Goal: Communication & Community: Answer question/provide support

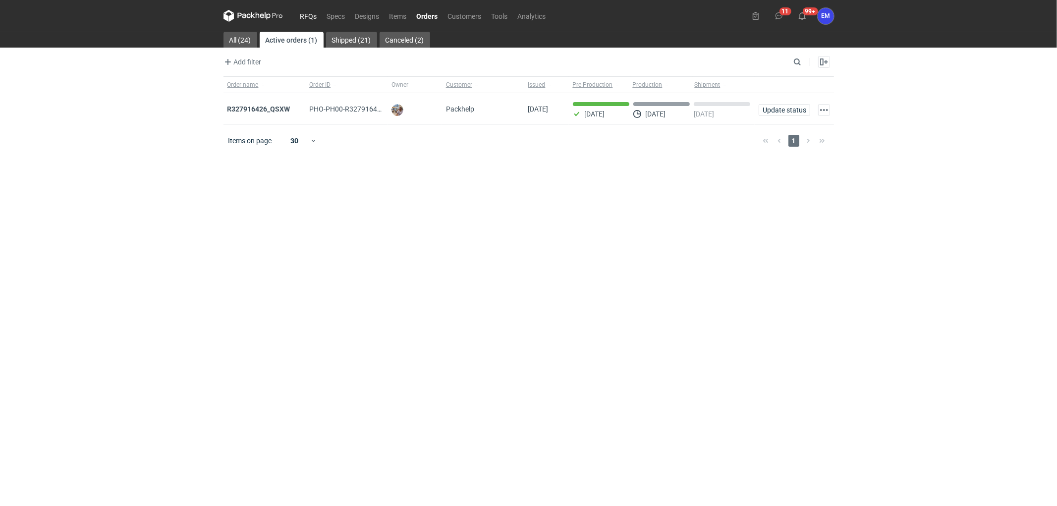
click at [315, 13] on link "RFQs" at bounding box center [308, 16] width 27 height 12
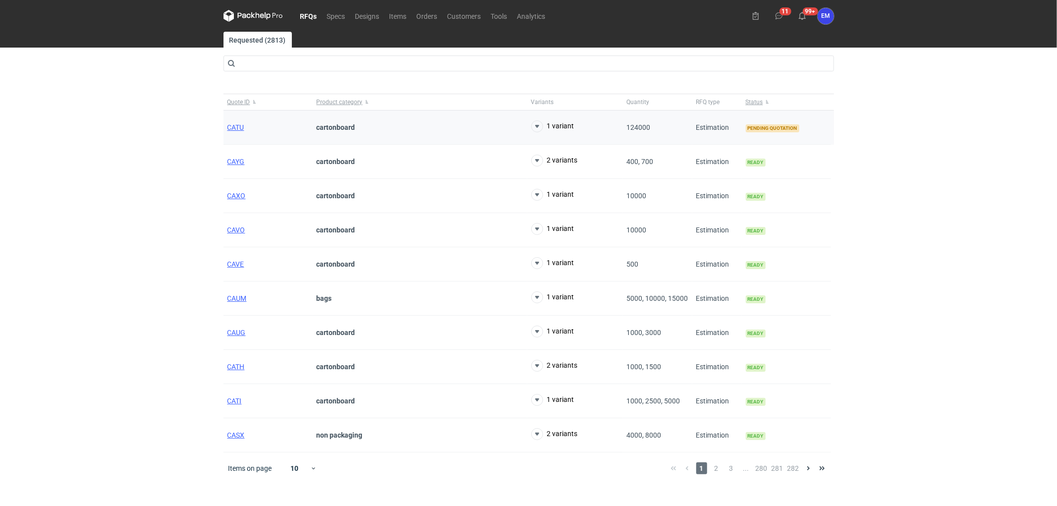
click at [233, 121] on div "CATU" at bounding box center [268, 128] width 89 height 34
click at [233, 123] on span "CATU" at bounding box center [236, 127] width 17 height 8
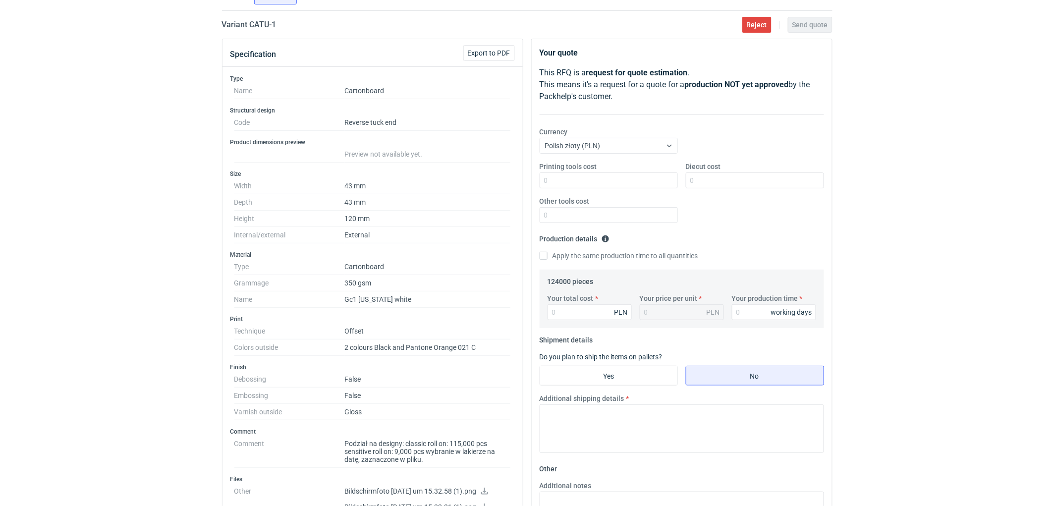
scroll to position [55, 0]
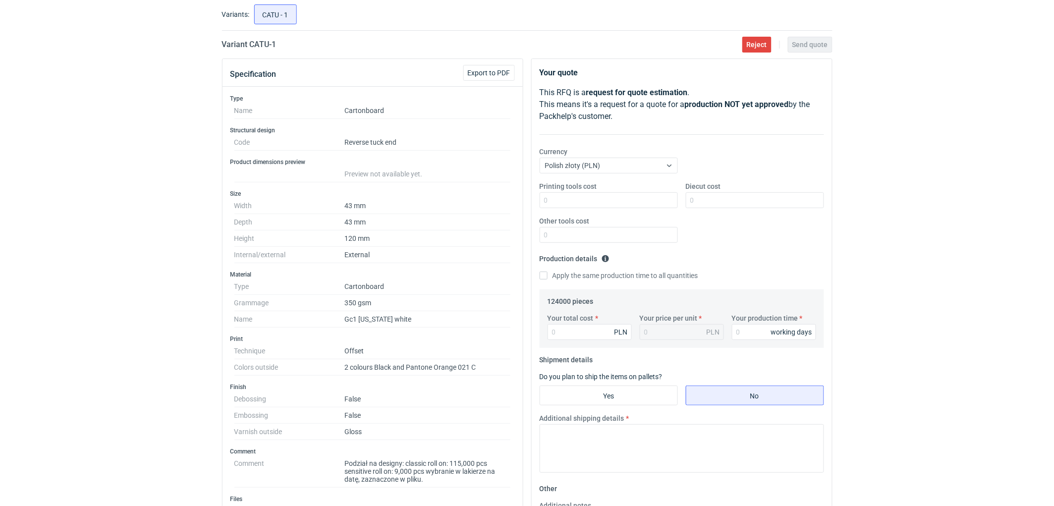
click at [57, 226] on div "RFQs Specs Designs Items Orders Customers Tools Analytics 11 99+ EM [PERSON_NAM…" at bounding box center [527, 198] width 1054 height 506
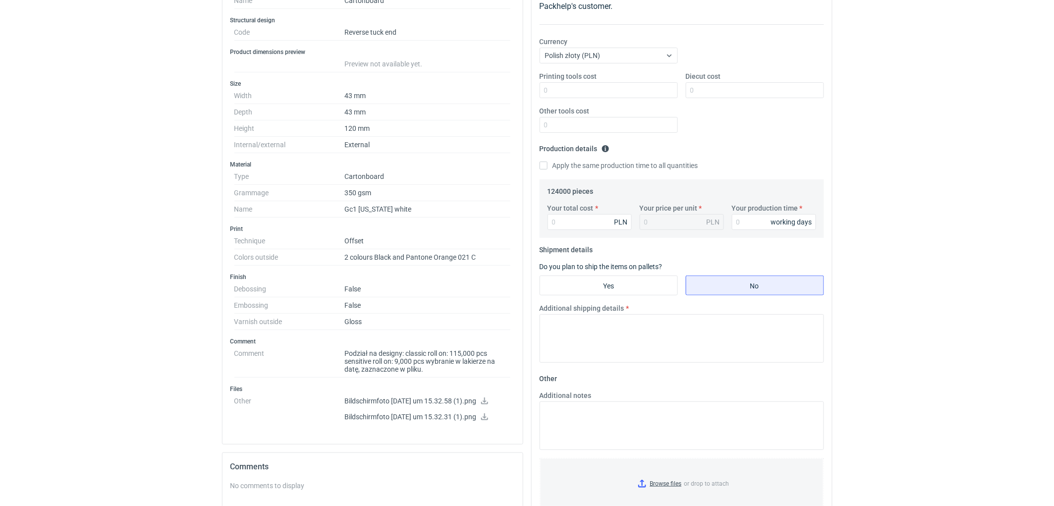
scroll to position [0, 0]
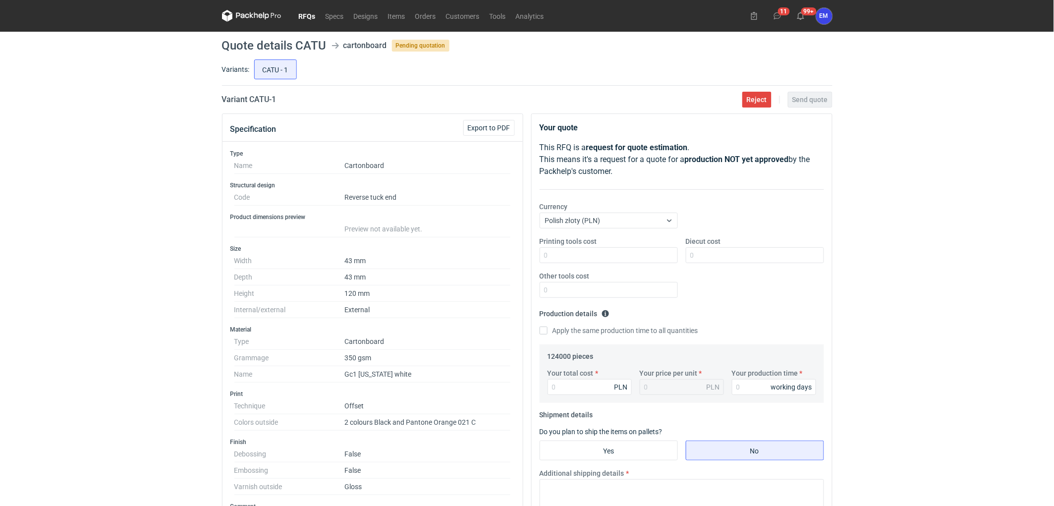
click at [77, 202] on div "RFQs Specs Designs Items Orders Customers Tools Analytics 11 99+ EM [PERSON_NAM…" at bounding box center [527, 253] width 1054 height 506
click at [420, 13] on link "Orders" at bounding box center [425, 16] width 31 height 12
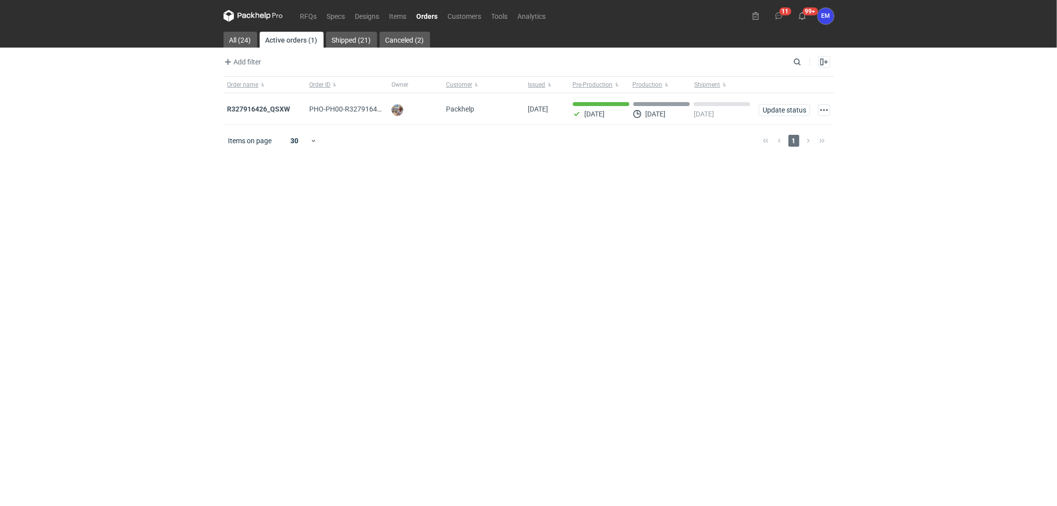
click at [265, 107] on strong "R327916426_QSXW" at bounding box center [259, 109] width 63 height 8
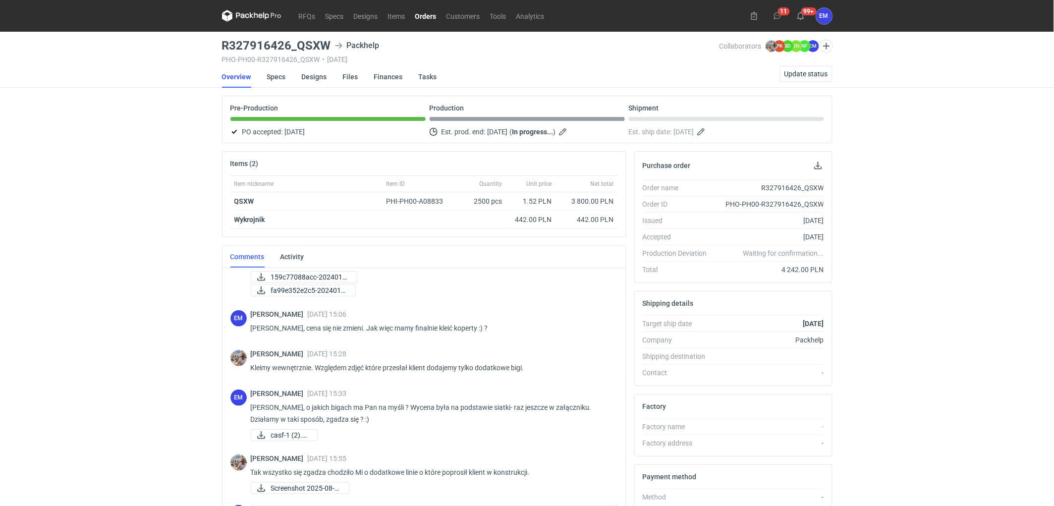
scroll to position [131, 0]
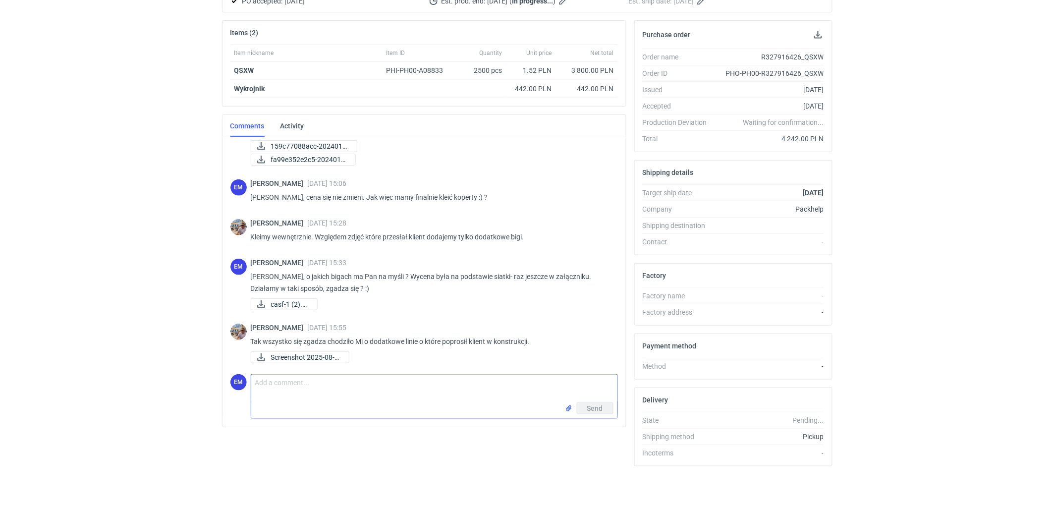
click at [321, 389] on textarea "Comment message" at bounding box center [434, 389] width 366 height 28
click at [277, 383] on textarea "Comment message" at bounding box center [434, 389] width 366 height 28
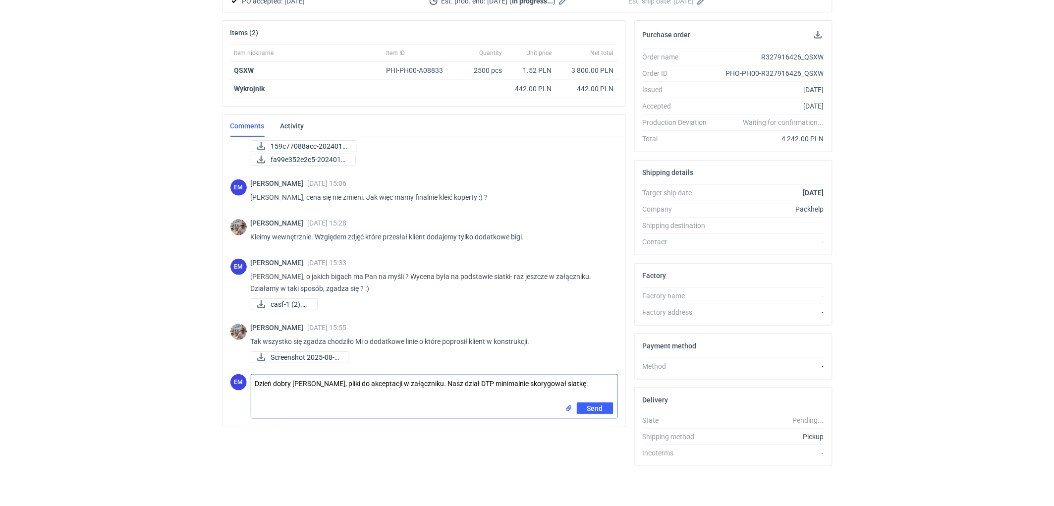
click at [605, 378] on textarea "Dzień dobry [PERSON_NAME], pliki do akceptacji w załączniku. Nasz dział DTP min…" at bounding box center [434, 389] width 366 height 28
paste textarea "- ze względu na klejenie "do wewnątrz" zmniejszyłam wcięcie przedniej ścianki d…"
click at [404, 390] on textarea "Dzień dobry [PERSON_NAME], pliki do akceptacji w załączniku. Nasz dział DTP min…" at bounding box center [434, 389] width 366 height 28
click at [509, 394] on textarea "Dzień dobry [PERSON_NAME], pliki do akceptacji w załączniku. Nasz dział DTP min…" at bounding box center [434, 389] width 366 height 28
click at [526, 393] on textarea "Dzień dobry [PERSON_NAME], pliki do akceptacji w załączniku. Nasz dział DTP min…" at bounding box center [434, 389] width 366 height 28
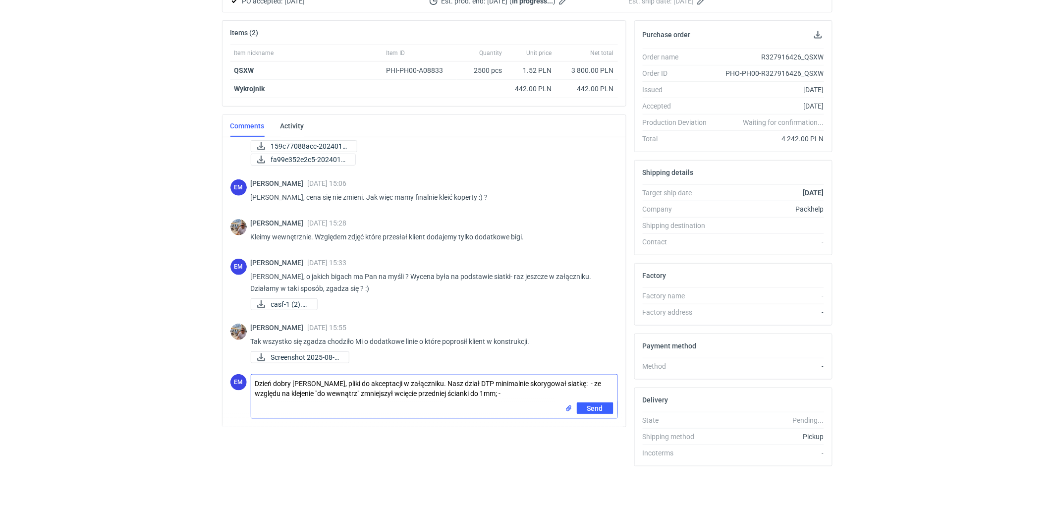
click at [524, 388] on textarea "Dzień dobry [PERSON_NAME], pliki do akceptacji w załączniku. Nasz dział DTP min…" at bounding box center [434, 389] width 366 height 28
paste textarea "przesunęłam górna bigę na przedniej ściance tak, żeby górna i dolna odległość b…"
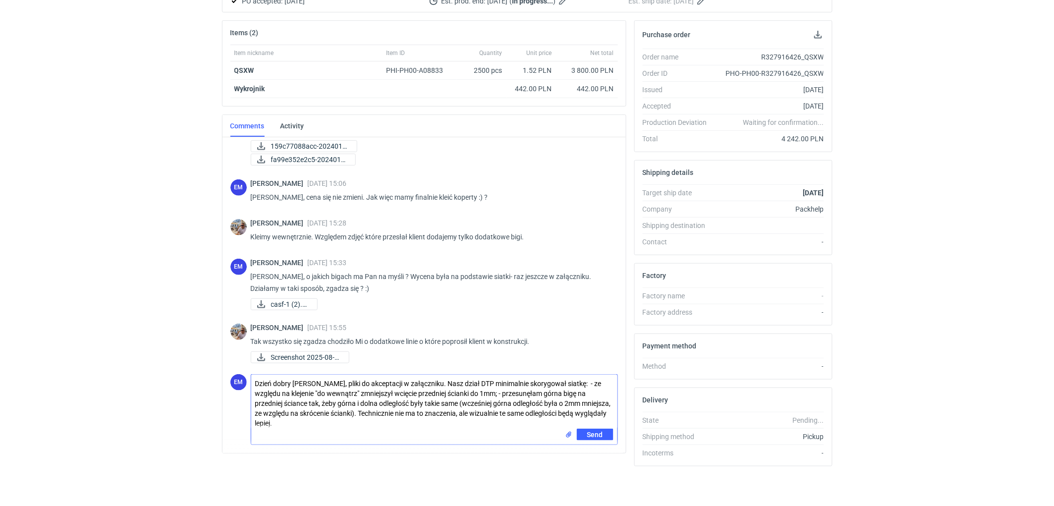
click at [549, 392] on textarea "Dzień dobry [PERSON_NAME], pliki do akceptacji w załączniku. Nasz dział DTP min…" at bounding box center [434, 402] width 366 height 54
click at [284, 425] on textarea "Dzień dobry [PERSON_NAME], pliki do akceptacji w załączniku. Nasz dział DTP min…" at bounding box center [434, 402] width 366 height 54
click at [395, 391] on textarea "Dzień dobry [PERSON_NAME], pliki do akceptacji w załączniku. Nasz dział DTP min…" at bounding box center [434, 402] width 366 height 54
drag, startPoint x: 569, startPoint y: 391, endPoint x: 602, endPoint y: 397, distance: 33.3
click at [570, 391] on textarea "Dzień dobry [PERSON_NAME], pliki do akceptacji w załączniku. Nasz dział DTP min…" at bounding box center [434, 402] width 366 height 54
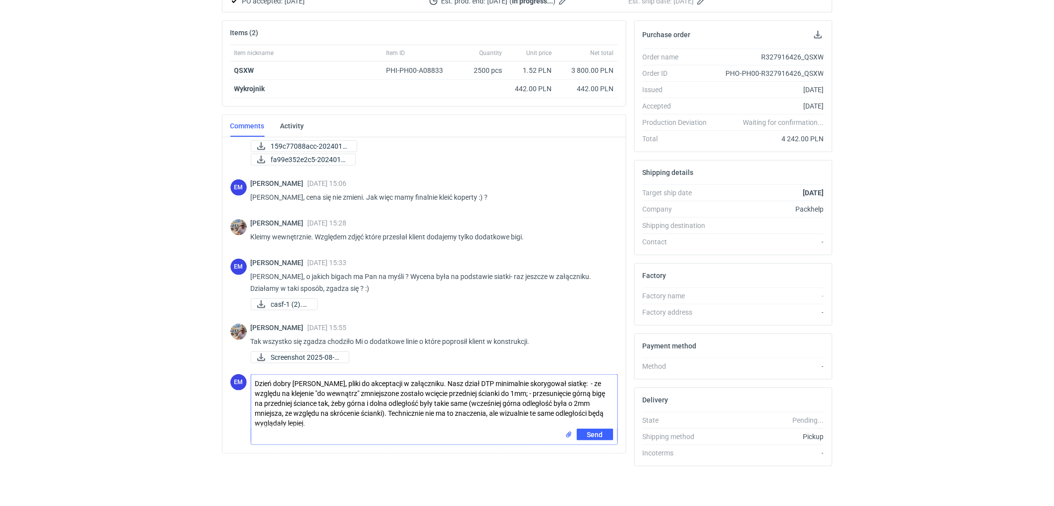
click at [596, 391] on textarea "Dzień dobry [PERSON_NAME], pliki do akceptacji w załączniku. Nasz dział DTP min…" at bounding box center [434, 402] width 366 height 54
click at [613, 390] on textarea "Dzień dobry [PERSON_NAME], pliki do akceptacji w załączniku. Nasz dział DTP min…" at bounding box center [434, 402] width 366 height 54
click at [347, 421] on textarea "Dzień dobry [PERSON_NAME], pliki do akceptacji w załączniku. Nasz dział DTP min…" at bounding box center [434, 402] width 366 height 54
click at [154, 316] on div "RFQs Specs Designs Items Orders Customers Tools Analytics 11 99+ EM [PERSON_NAM…" at bounding box center [527, 122] width 1054 height 506
click at [149, 333] on div "RFQs Specs Designs Items Orders Customers Tools Analytics 11 99+ EM [PERSON_NAM…" at bounding box center [527, 122] width 1054 height 506
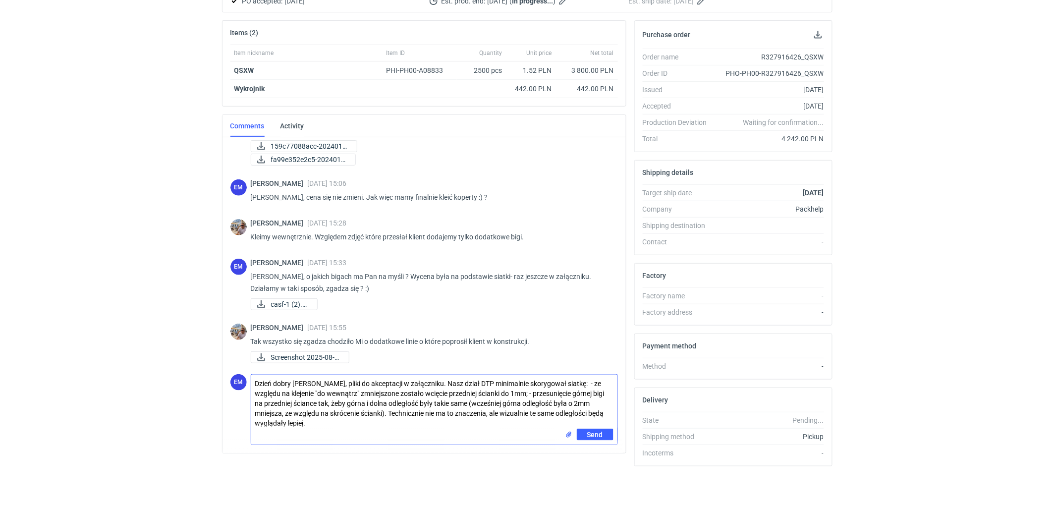
click at [327, 425] on textarea "Dzień dobry [PERSON_NAME], pliki do akceptacji w załączniku. Nasz dział DTP min…" at bounding box center [434, 402] width 366 height 54
click at [73, 272] on div "RFQs Specs Designs Items Orders Customers Tools Analytics 11 99+ EM [PERSON_NAM…" at bounding box center [527, 122] width 1054 height 506
click at [970, 3] on div "RFQs Specs Designs Items Orders Customers Tools Analytics 11 99+ EM [PERSON_NAM…" at bounding box center [527, 122] width 1054 height 506
click at [326, 419] on textarea "Dzień dobry [PERSON_NAME], pliki do akceptacji w załączniku. Nasz dział DTP min…" at bounding box center [434, 401] width 366 height 54
click at [435, 439] on button "button" at bounding box center [433, 438] width 12 height 12
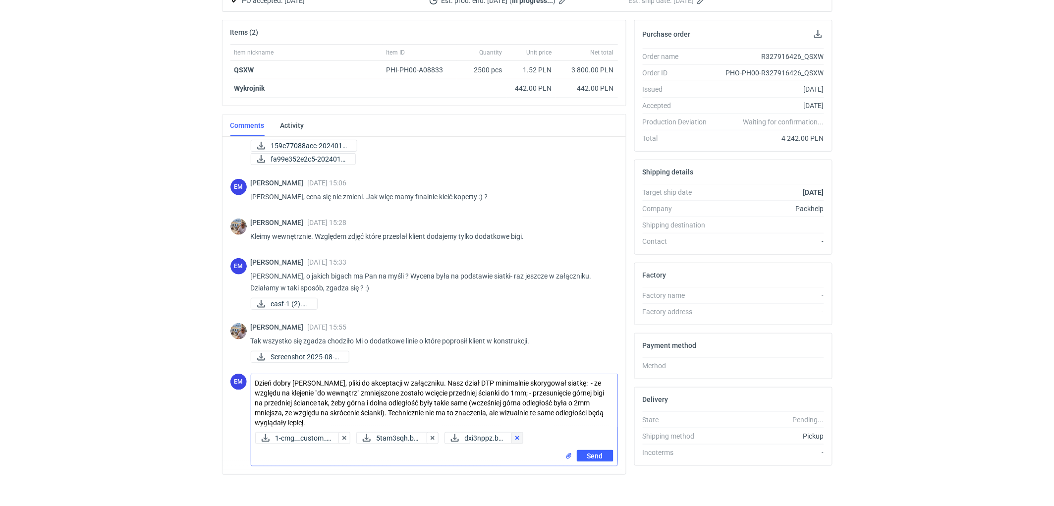
click at [519, 439] on button "button" at bounding box center [518, 438] width 12 height 12
click at [520, 439] on button "button" at bounding box center [518, 438] width 12 height 12
click at [432, 440] on button "button" at bounding box center [433, 438] width 12 height 12
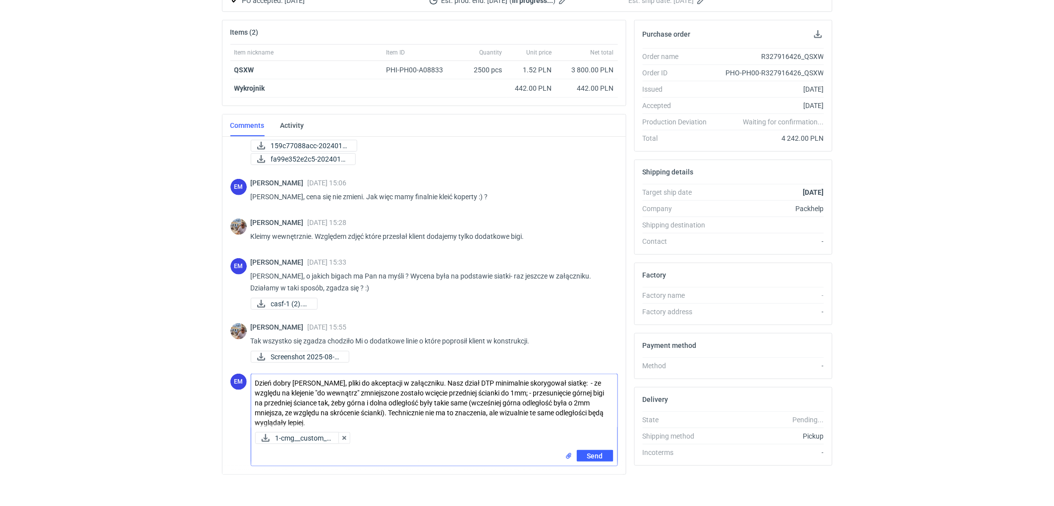
click at [577, 392] on textarea "Dzień dobry [PERSON_NAME], pliki do akceptacji w załączniku. Nasz dział DTP min…" at bounding box center [434, 401] width 366 height 54
click at [532, 394] on textarea "Dzień dobry [PERSON_NAME], pliki do akceptacji w załączniku. Nasz dział DTP min…" at bounding box center [434, 401] width 366 height 54
click at [327, 422] on textarea "Dzień dobry [PERSON_NAME], pliki do akceptacji w załączniku. Nasz dział DTP min…" at bounding box center [434, 401] width 366 height 54
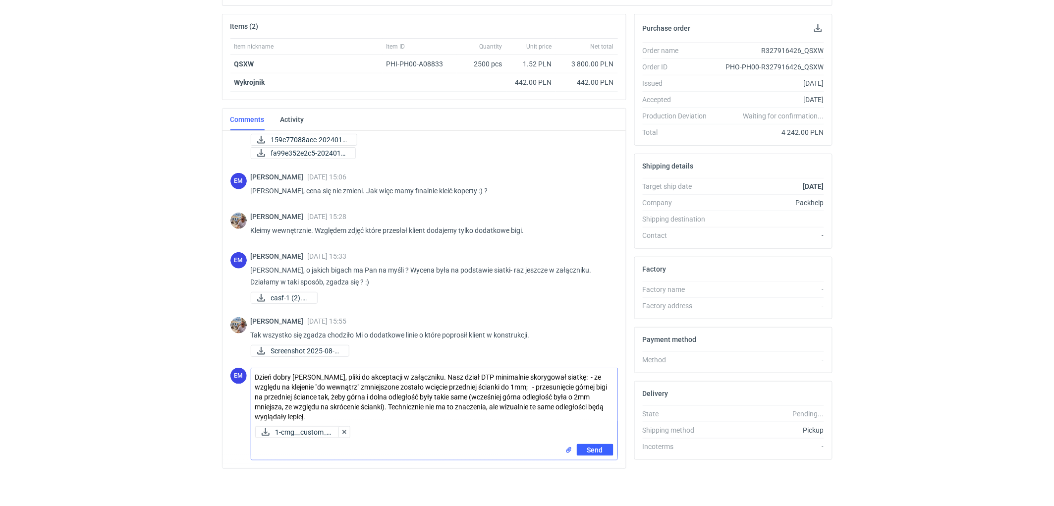
scroll to position [139, 0]
type textarea "Dzień dobry [PERSON_NAME], pliki do akceptacji w załączniku. Nasz dział DTP min…"
click at [592, 449] on span "Send" at bounding box center [595, 448] width 16 height 7
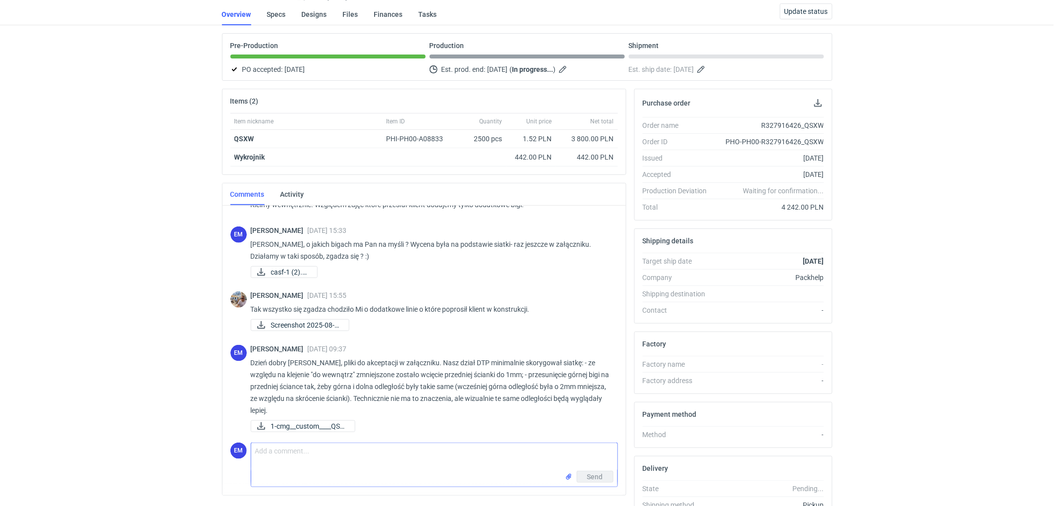
scroll to position [110, 0]
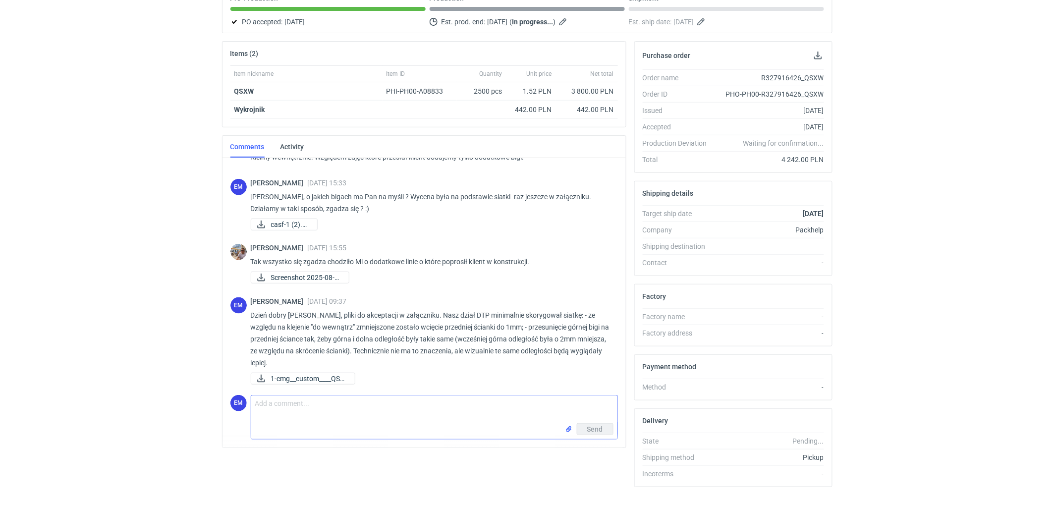
click at [181, 396] on html "RFQs Specs Designs Items Orders Customers Tools Analytics 11 99+ EM [PERSON_NAM…" at bounding box center [527, 143] width 1054 height 506
click at [23, 233] on div "RFQs Specs Designs Items Orders Customers Tools Analytics 11 99+ EM [PERSON_NAM…" at bounding box center [527, 143] width 1054 height 506
click at [86, 243] on div "RFQs Specs Designs Items Orders Customers Tools Analytics 11 99+ EM [PERSON_NAM…" at bounding box center [527, 143] width 1054 height 506
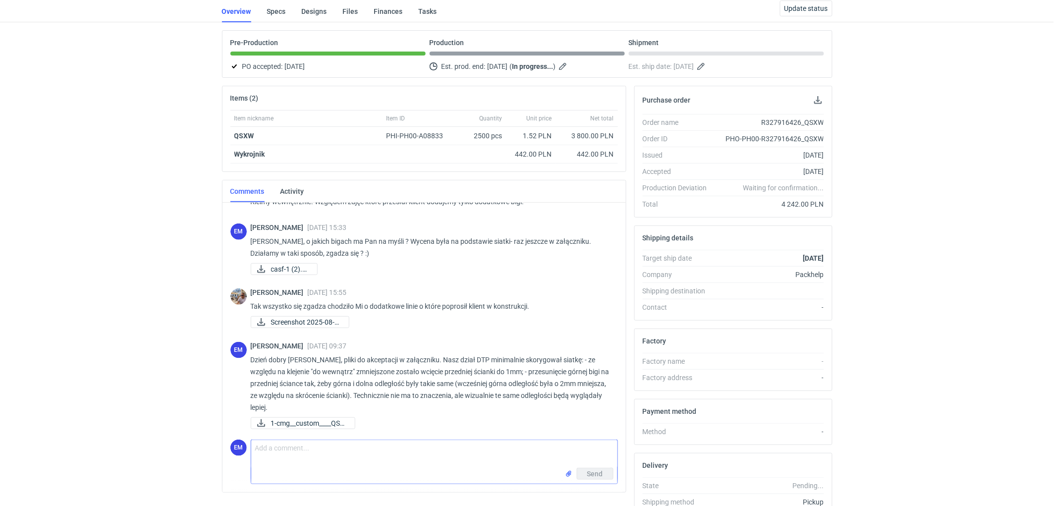
scroll to position [131, 0]
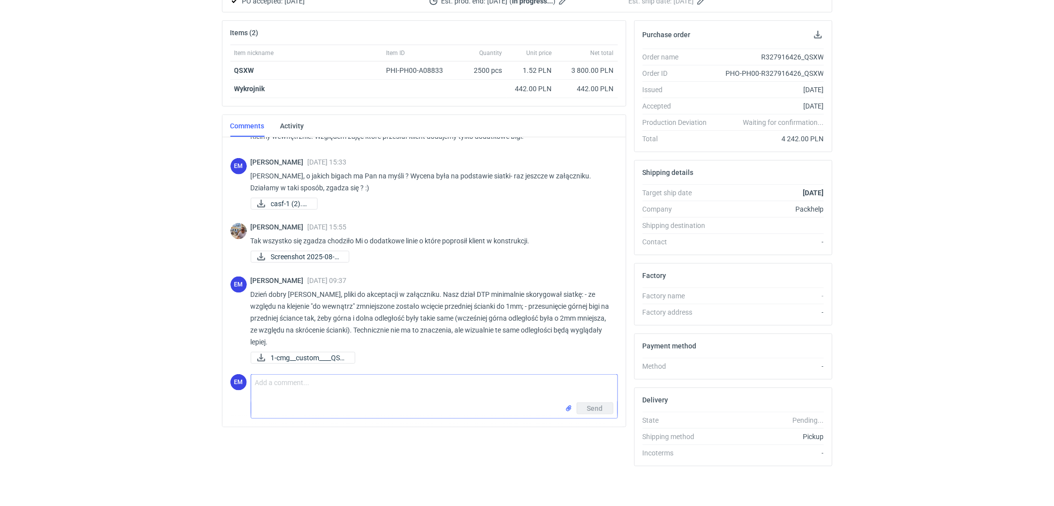
click at [133, 248] on div "RFQs Specs Designs Items Orders Customers Tools Analytics 11 99+ EM [PERSON_NAM…" at bounding box center [527, 122] width 1054 height 506
click at [2, 280] on div "RFQs Specs Designs Items Orders Customers Tools Analytics 11 99+ EM [PERSON_NAM…" at bounding box center [527, 122] width 1054 height 506
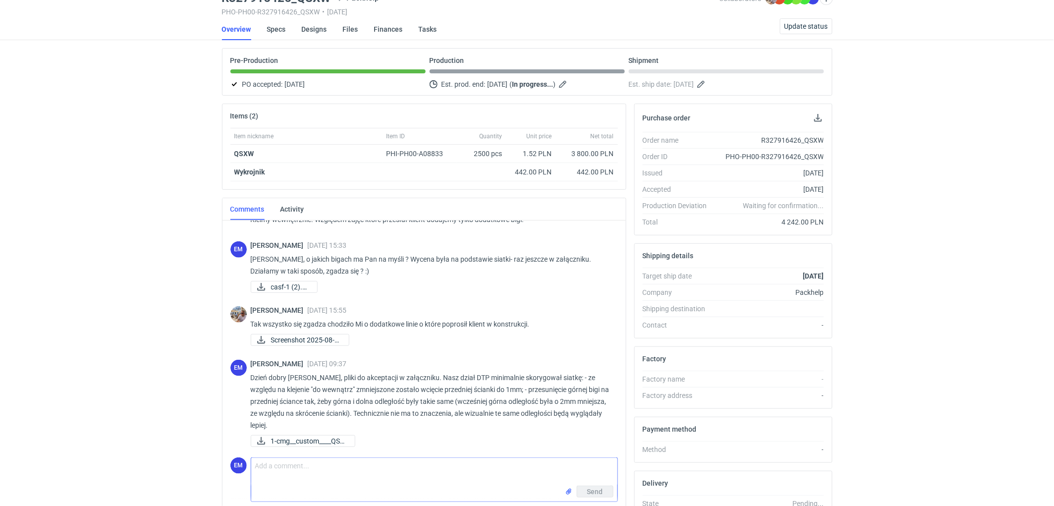
scroll to position [0, 0]
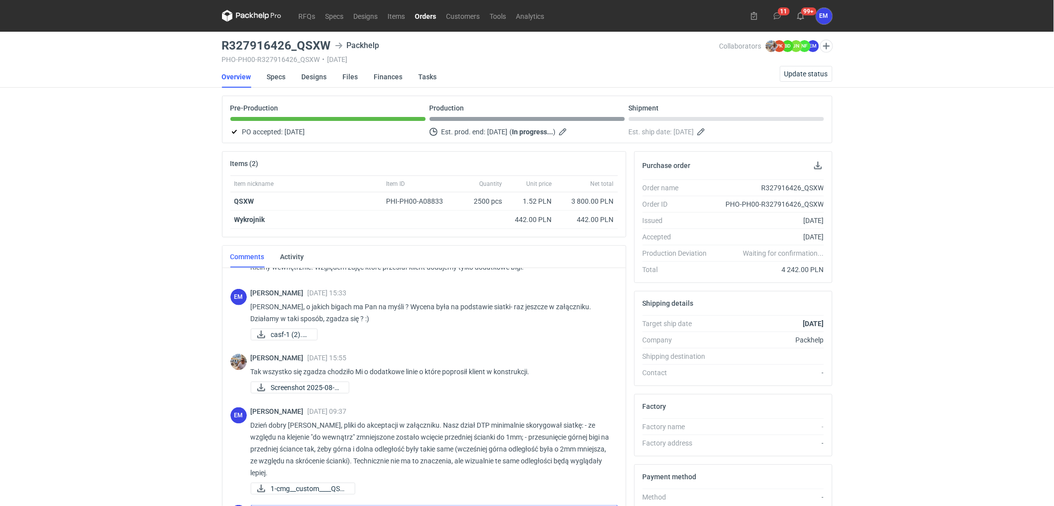
click at [426, 11] on link "Orders" at bounding box center [425, 16] width 31 height 12
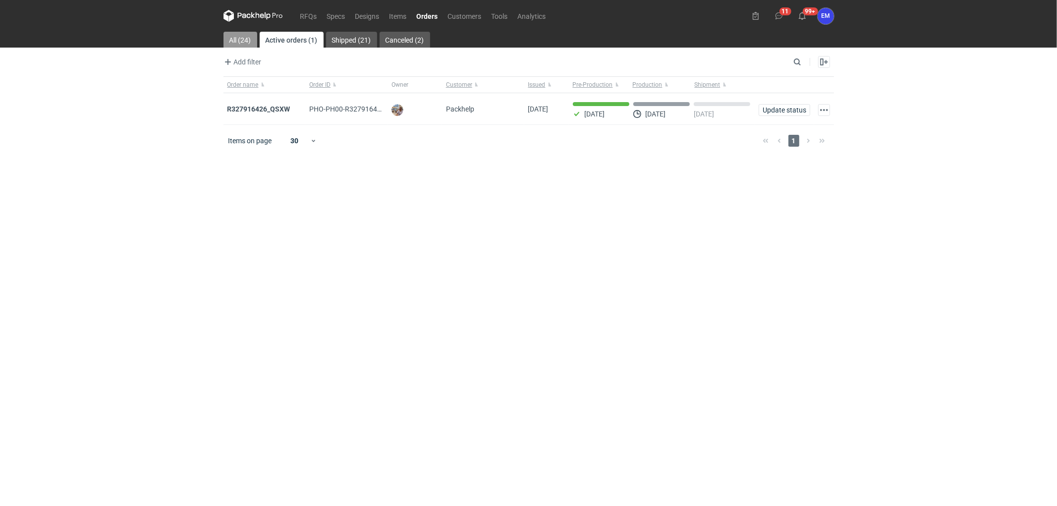
click at [239, 38] on link "All (24)" at bounding box center [241, 40] width 34 height 16
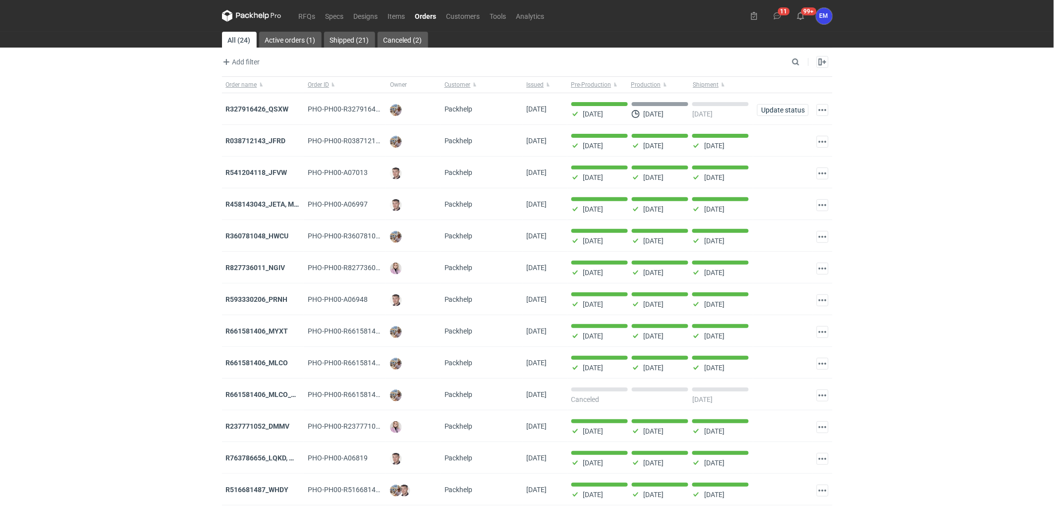
click at [59, 240] on div "RFQs Specs Designs Items Orders Customers Tools Analytics 11 99+ EM [PERSON_NAM…" at bounding box center [527, 253] width 1054 height 506
click at [255, 172] on strong "R541204118_JFVW" at bounding box center [256, 173] width 61 height 8
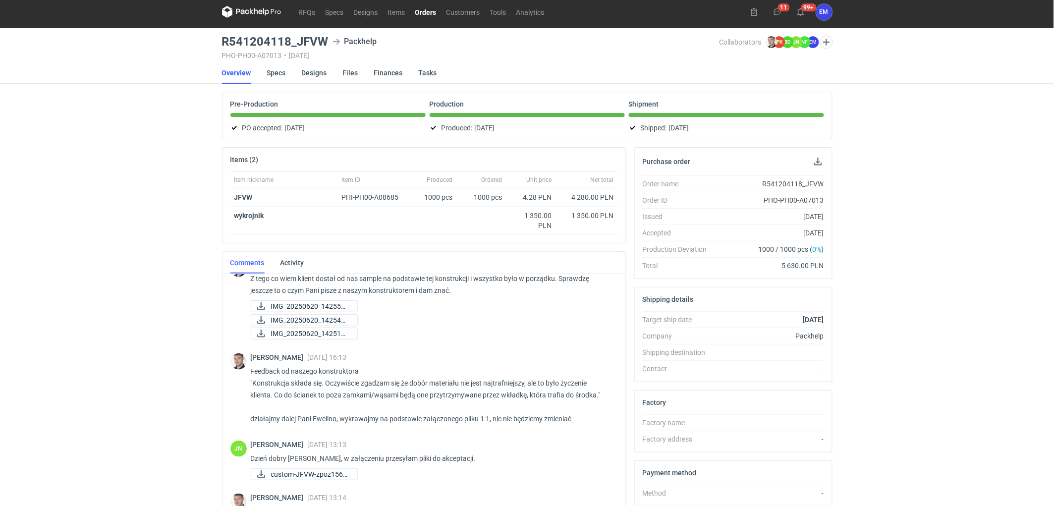
scroll to position [349, 0]
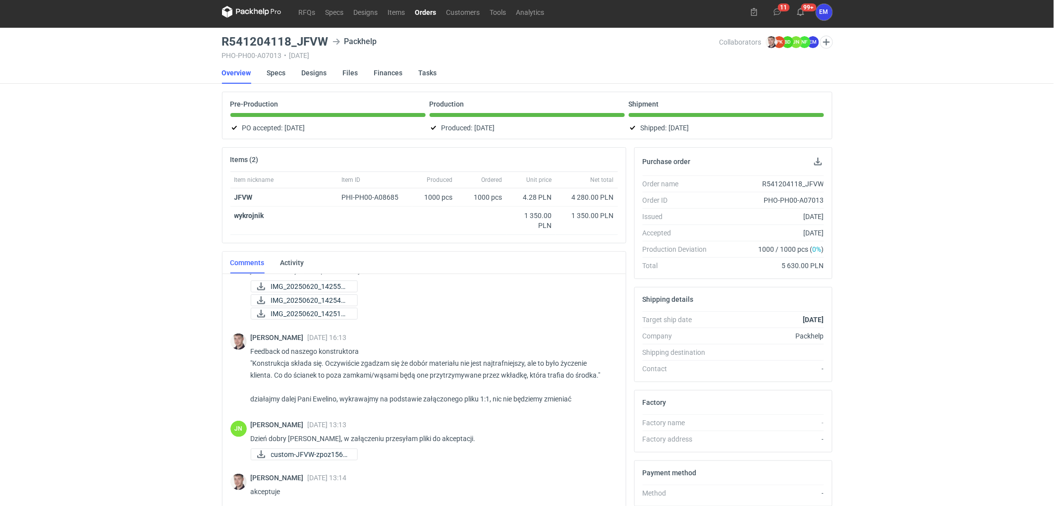
click at [42, 243] on div "RFQs Specs Designs Items Orders Customers Tools Analytics 11 99+ EM [PERSON_NAM…" at bounding box center [527, 249] width 1054 height 506
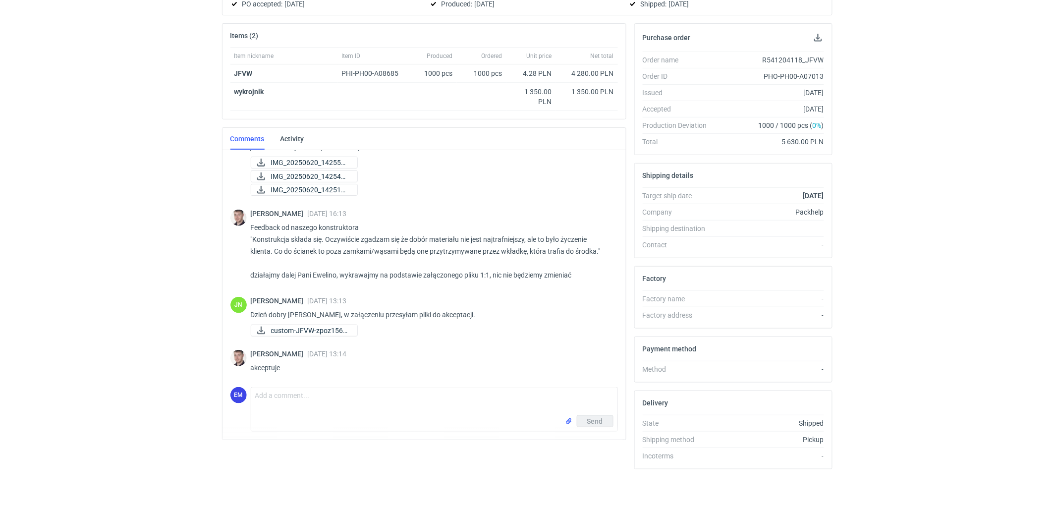
scroll to position [0, 0]
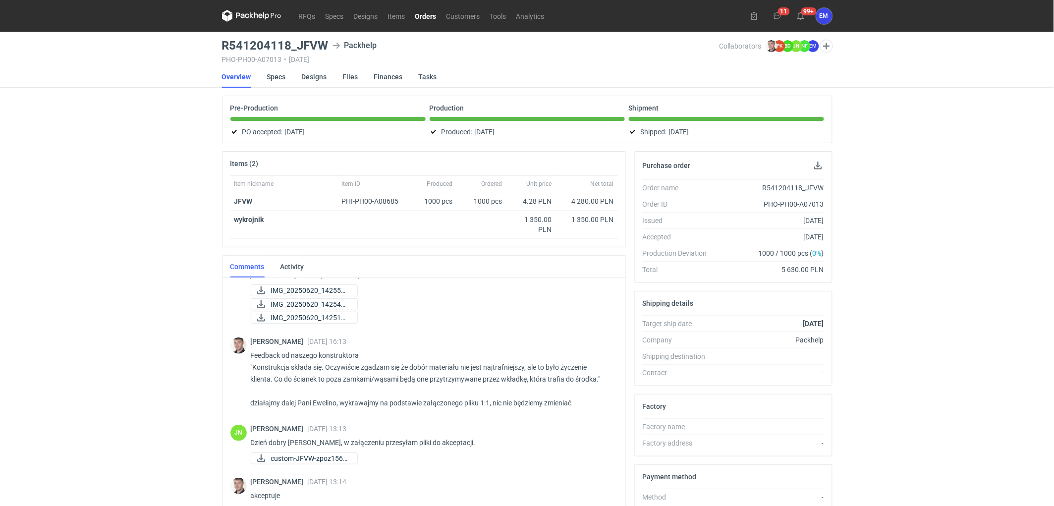
click at [164, 200] on div "RFQs Specs Designs Items Orders Customers Tools Analytics 11 99+ EM [PERSON_NAM…" at bounding box center [527, 253] width 1054 height 506
click at [142, 206] on div "RFQs Specs Designs Items Orders Customers Tools Analytics 11 99+ EM [PERSON_NAM…" at bounding box center [527, 253] width 1054 height 506
click at [146, 239] on div "RFQs Specs Designs Items Orders Customers Tools Analytics 11 99+ EM [PERSON_NAM…" at bounding box center [527, 253] width 1054 height 506
click at [126, 222] on div "RFQs Specs Designs Items Orders Customers Tools Analytics 11 99+ EM [PERSON_NAM…" at bounding box center [527, 253] width 1054 height 506
click at [132, 226] on div "RFQs Specs Designs Items Orders Customers Tools Analytics 11 99+ EM [PERSON_NAM…" at bounding box center [527, 253] width 1054 height 506
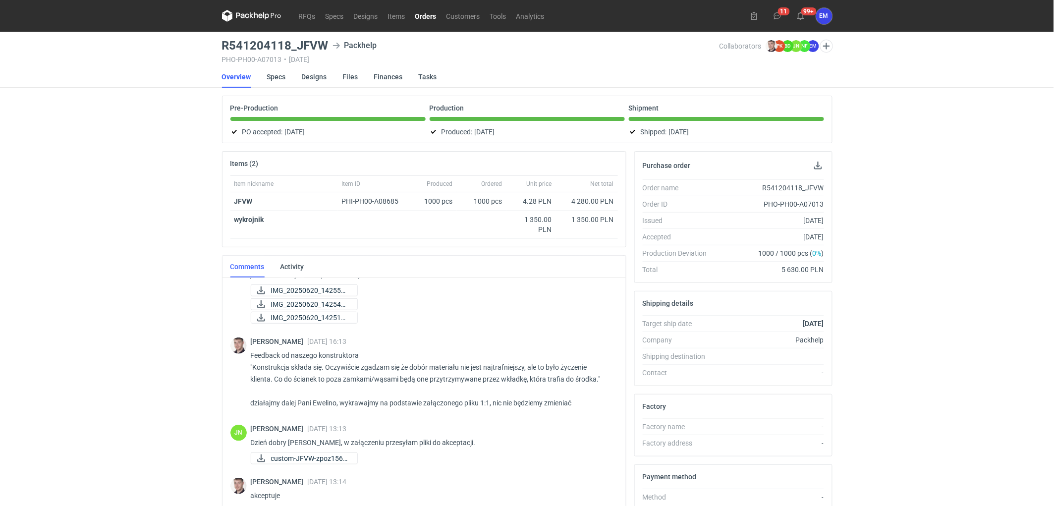
click at [156, 257] on div "RFQs Specs Designs Items Orders Customers Tools Analytics 11 99+ EM [PERSON_NAM…" at bounding box center [527, 253] width 1054 height 506
click at [84, 234] on div "RFQs Specs Designs Items Orders Customers Tools Analytics 11 99+ EM [PERSON_NAM…" at bounding box center [527, 253] width 1054 height 506
click at [153, 294] on div "RFQs Specs Designs Items Orders Customers Tools Analytics 11 99+ EM [PERSON_NAM…" at bounding box center [527, 253] width 1054 height 506
click at [129, 189] on div "RFQs Specs Designs Items Orders Customers Tools Analytics 11 99+ EM [PERSON_NAM…" at bounding box center [527, 253] width 1054 height 506
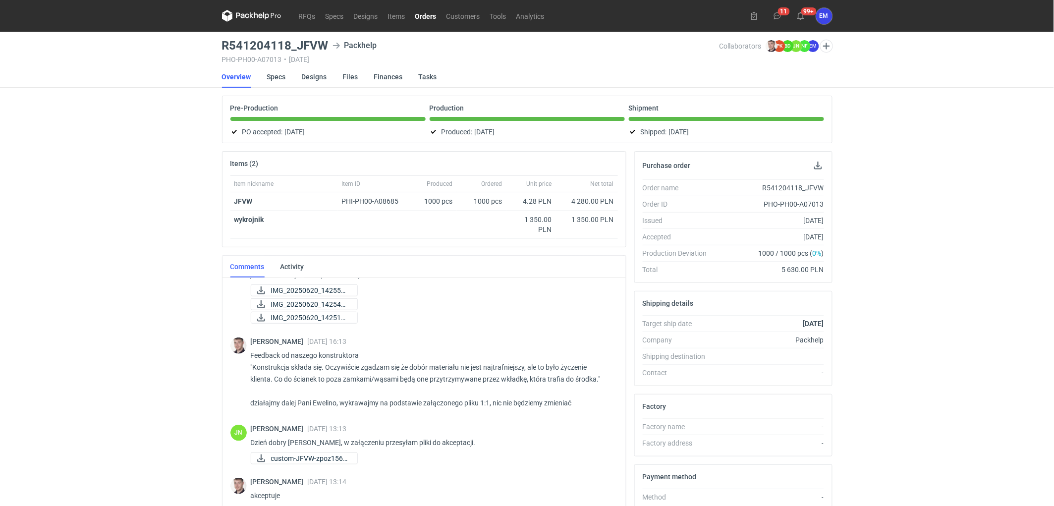
click at [928, 224] on div "RFQs Specs Designs Items Orders Customers Tools Analytics 11 99+ EM [PERSON_NAM…" at bounding box center [527, 253] width 1054 height 506
drag, startPoint x: 224, startPoint y: 45, endPoint x: 329, endPoint y: 46, distance: 105.1
click at [329, 46] on div "R541204118_JFVW Packhelp" at bounding box center [471, 46] width 498 height 12
copy h3 "R541204118_JFVW"
click at [65, 265] on div "RFQs Specs Designs Items Orders Customers Tools Analytics 11 99+ EM [PERSON_NAM…" at bounding box center [527, 253] width 1054 height 506
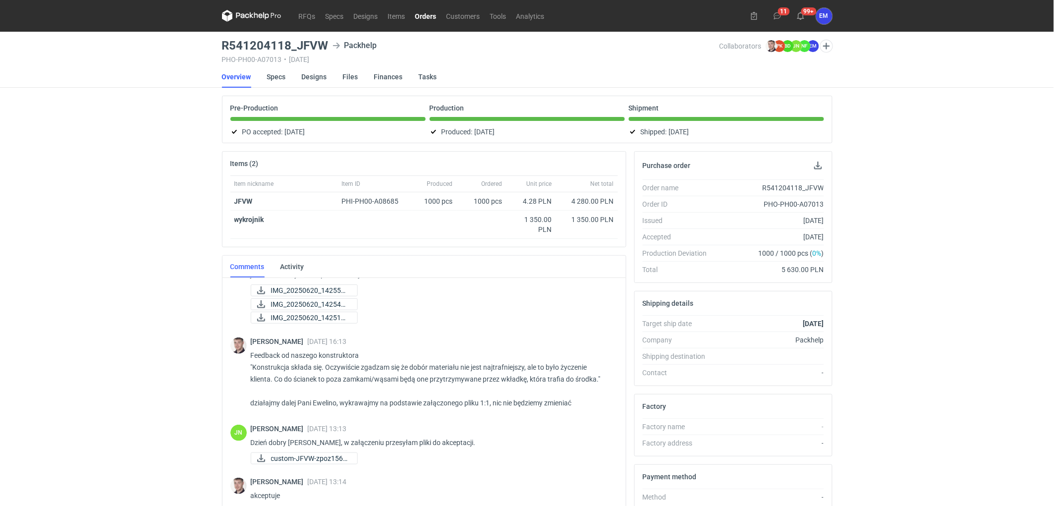
click at [427, 21] on link "Orders" at bounding box center [425, 16] width 31 height 12
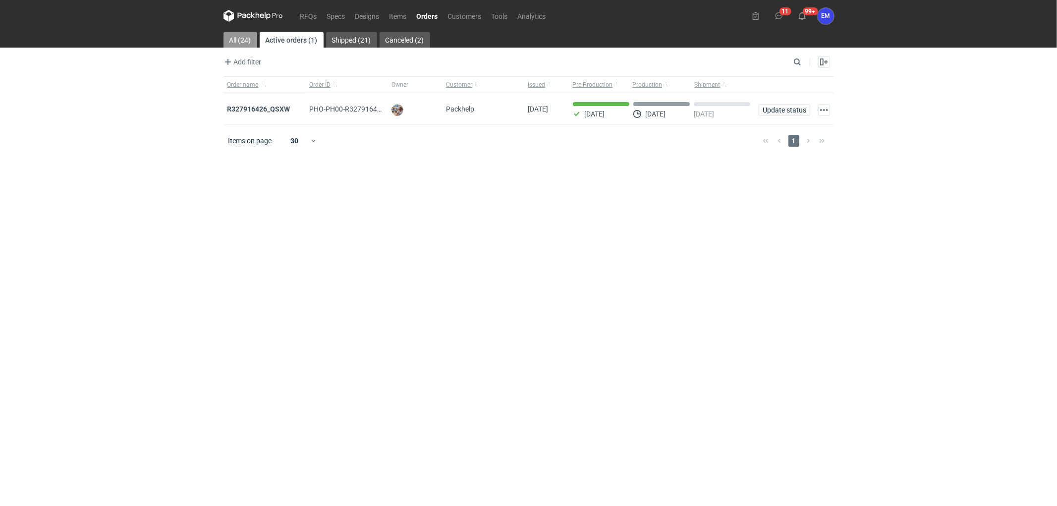
click at [241, 39] on link "All (24)" at bounding box center [241, 40] width 34 height 16
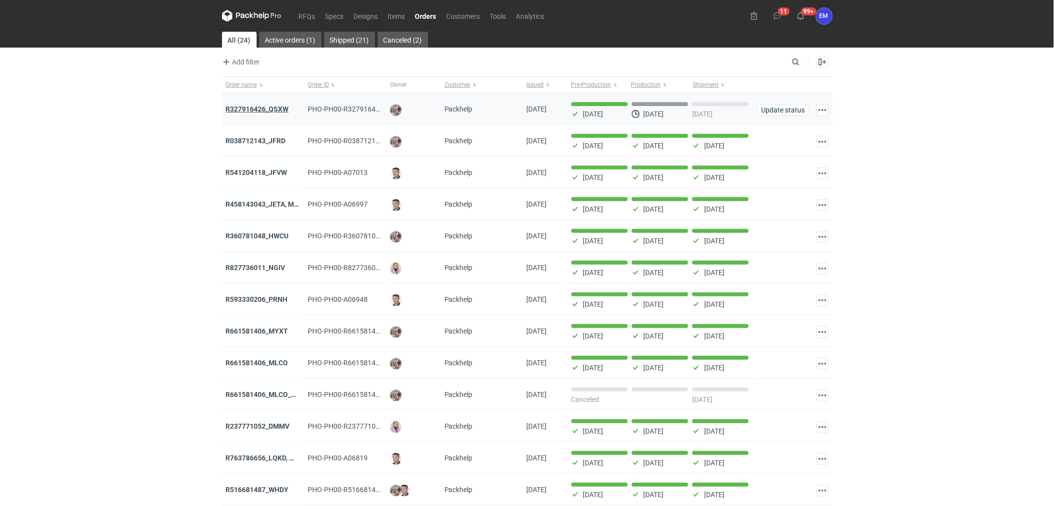
click at [258, 106] on strong "R327916426_QSXW" at bounding box center [257, 109] width 63 height 8
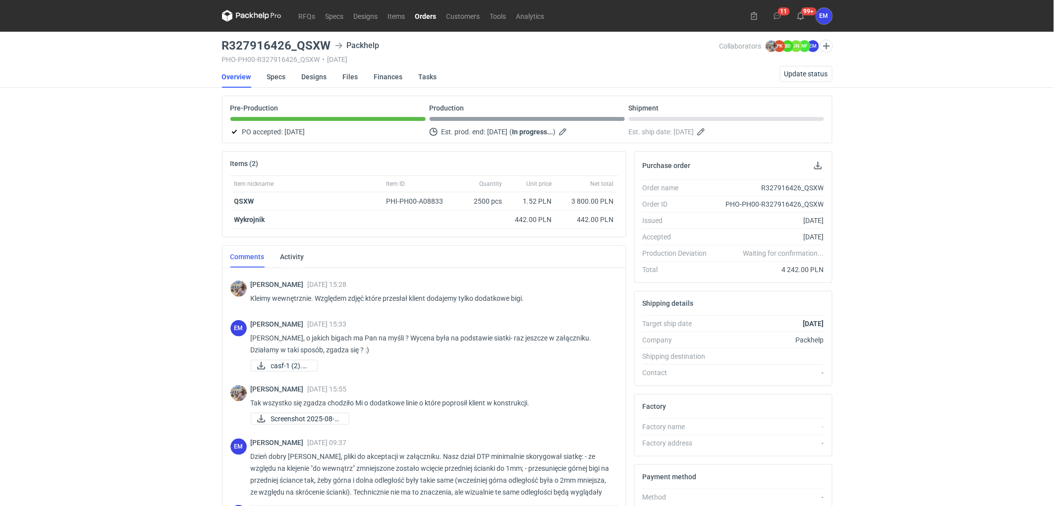
scroll to position [380, 0]
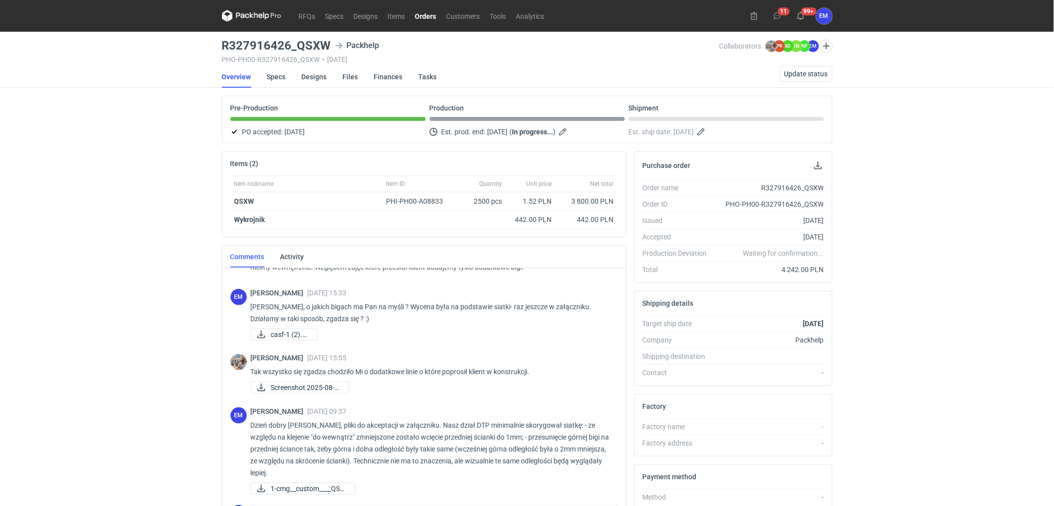
click at [142, 192] on div "RFQs Specs Designs Items Orders Customers Tools Analytics 11 99+ EM [PERSON_NAM…" at bounding box center [527, 253] width 1054 height 506
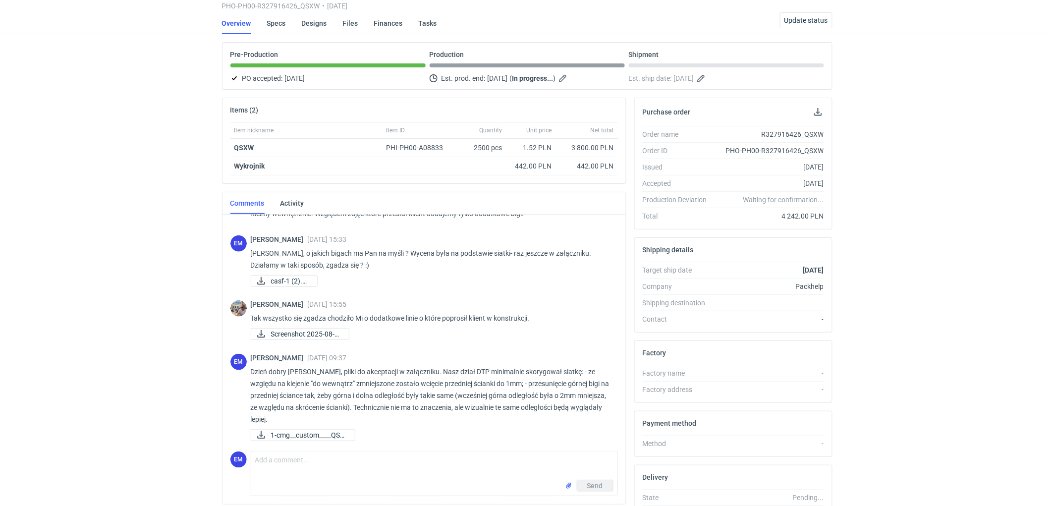
scroll to position [0, 0]
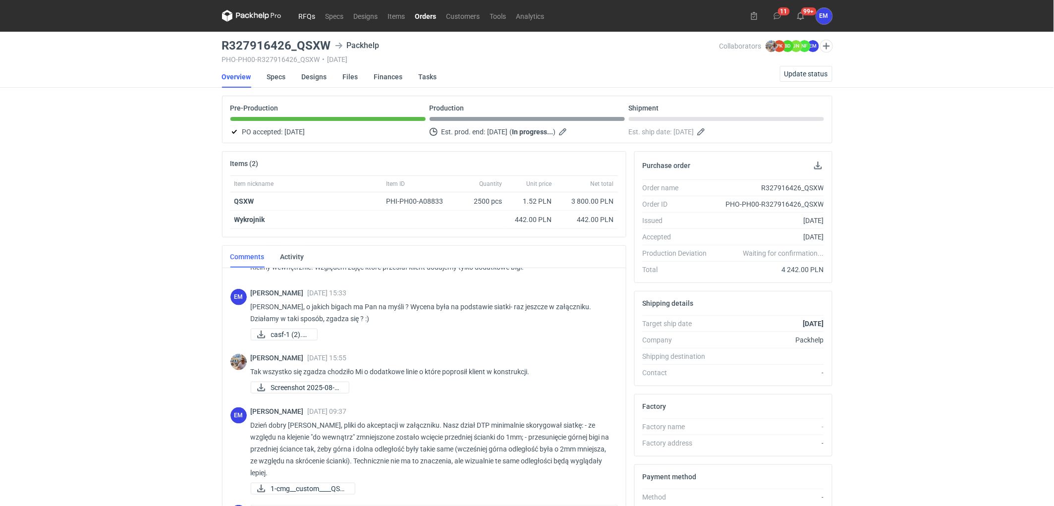
click at [311, 16] on link "RFQs" at bounding box center [307, 16] width 27 height 12
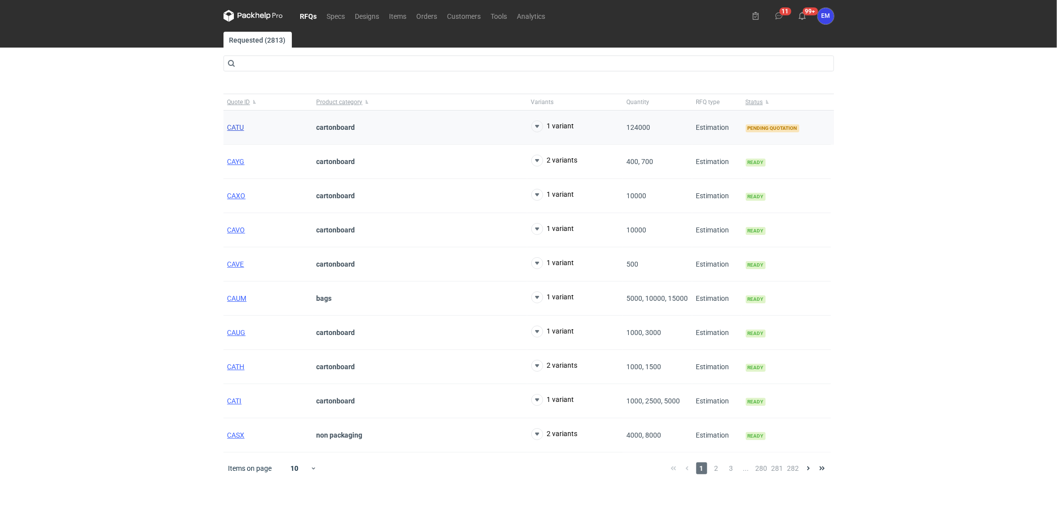
click at [241, 125] on span "CATU" at bounding box center [236, 127] width 17 height 8
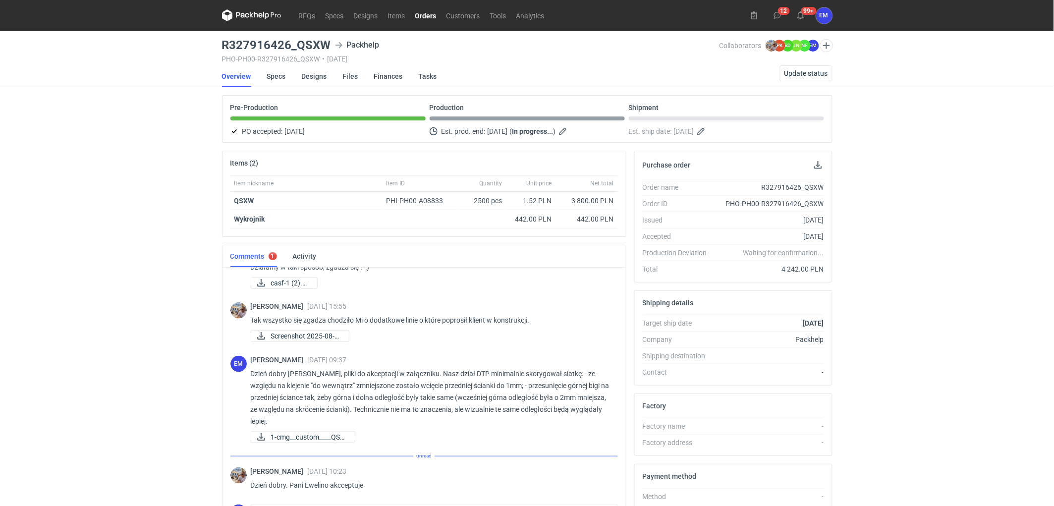
scroll to position [420, 0]
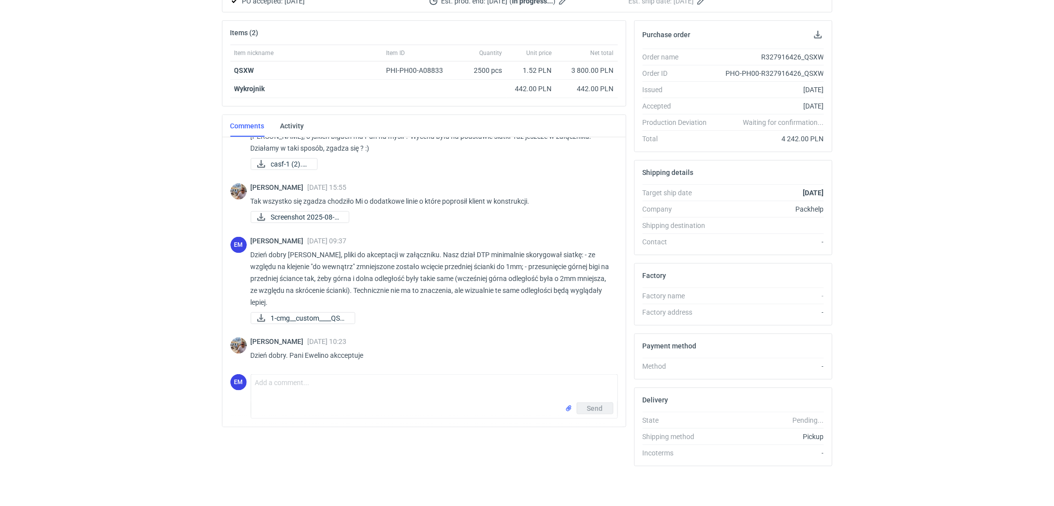
click at [97, 317] on div "RFQs Specs Designs Items Orders Customers Tools Analytics 12 99+ EM Ewelina Mac…" at bounding box center [527, 122] width 1054 height 506
